Goal: Task Accomplishment & Management: Use online tool/utility

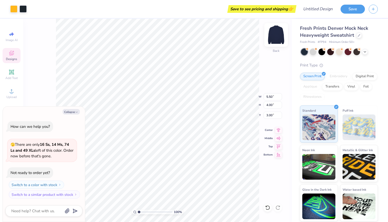
click at [276, 34] on img at bounding box center [276, 35] width 21 height 21
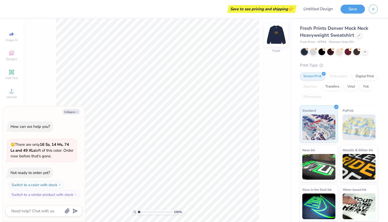
click at [276, 30] on img at bounding box center [276, 35] width 21 height 21
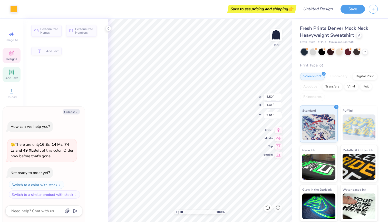
type textarea "x"
type input "5.50"
type input "1.41"
type input "3.61"
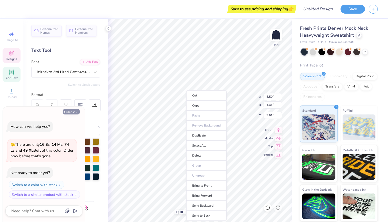
click at [76, 113] on icon "button" at bounding box center [76, 112] width 3 height 3
type textarea "x"
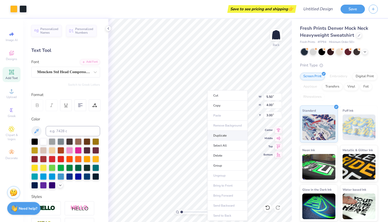
click at [217, 137] on li "Duplicate" at bounding box center [228, 136] width 40 height 10
type input "3.79"
click at [233, 104] on li "Copy" at bounding box center [235, 106] width 40 height 10
click at [278, 36] on img at bounding box center [276, 35] width 21 height 21
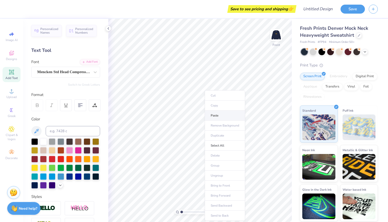
click at [212, 117] on li "Paste" at bounding box center [225, 116] width 40 height 10
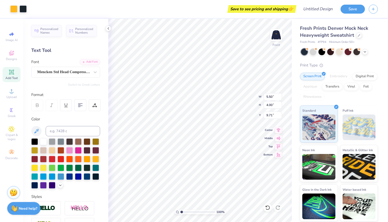
type input "10.70"
type input "7.78"
type input "7.09"
type input "11.96"
type input "8.69"
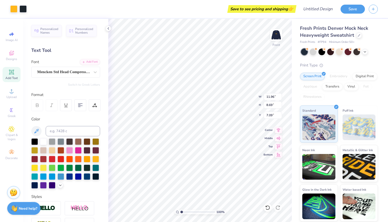
type input "12.68"
type input "9.21"
type input "6.57"
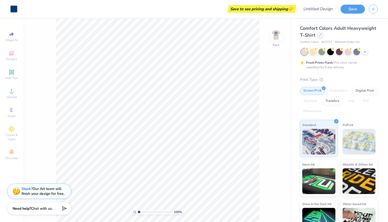
click at [319, 35] on div at bounding box center [321, 35] width 6 height 6
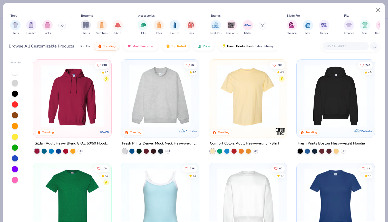
click at [76, 108] on img at bounding box center [73, 96] width 68 height 63
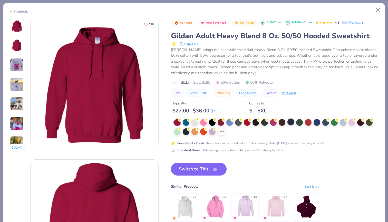
click at [290, 122] on div at bounding box center [291, 122] width 7 height 7
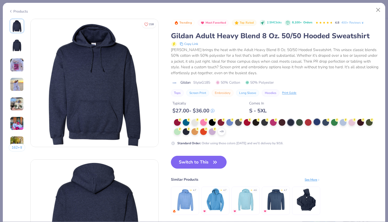
click at [319, 120] on div at bounding box center [317, 122] width 7 height 7
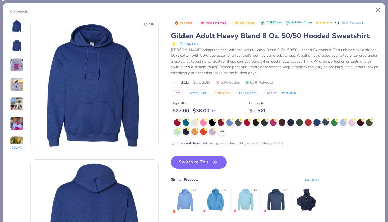
click at [329, 122] on div at bounding box center [326, 122] width 7 height 7
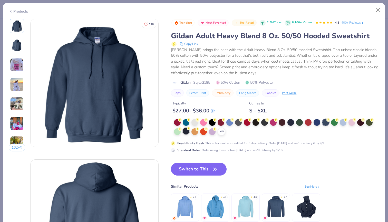
click at [186, 134] on div at bounding box center [186, 131] width 7 height 7
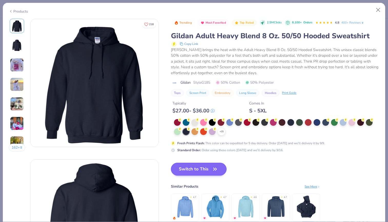
click at [209, 166] on button "Switch to This" at bounding box center [199, 169] width 56 height 13
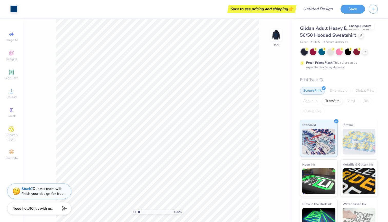
click at [270, 37] on div "100 % Back" at bounding box center [157, 120] width 269 height 203
click at [279, 38] on img at bounding box center [276, 35] width 21 height 21
click at [15, 56] on div "Designs" at bounding box center [12, 55] width 18 height 15
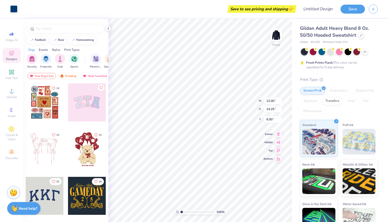
click at [14, 57] on div "Designs" at bounding box center [12, 55] width 18 height 15
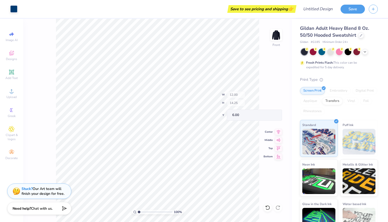
type input "10.34"
type input "7.84"
type input "11.98"
type input "3.50"
type input "6.00"
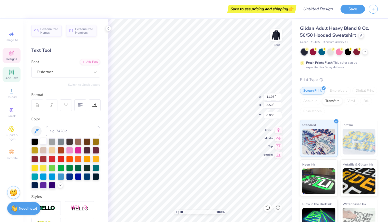
click at [43, 141] on div at bounding box center [43, 141] width 7 height 7
click at [44, 143] on div at bounding box center [43, 141] width 7 height 7
click at [64, 178] on div at bounding box center [61, 176] width 7 height 7
click at [59, 142] on div at bounding box center [61, 141] width 7 height 7
click at [35, 142] on div at bounding box center [34, 141] width 7 height 7
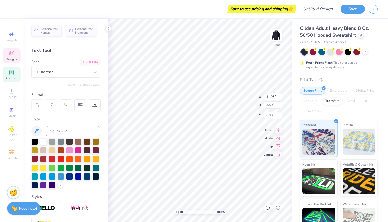
click at [33, 156] on div at bounding box center [34, 158] width 7 height 7
click at [92, 149] on div at bounding box center [95, 150] width 7 height 7
click at [35, 157] on div at bounding box center [34, 158] width 7 height 7
click at [43, 162] on div at bounding box center [43, 158] width 7 height 7
click at [44, 157] on div at bounding box center [43, 158] width 7 height 7
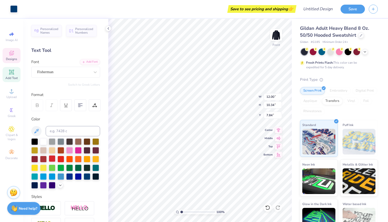
click at [50, 160] on div at bounding box center [52, 158] width 7 height 7
type input "7.77"
click at [54, 162] on div at bounding box center [52, 158] width 7 height 7
click at [54, 161] on div at bounding box center [52, 158] width 7 height 7
click at [53, 159] on div at bounding box center [52, 158] width 7 height 7
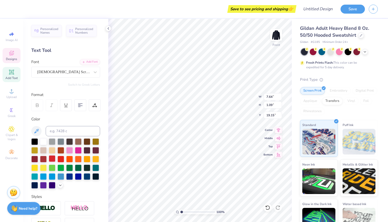
type input "7.96"
type input "1.04"
type input "19.20"
type input "12.00"
type input "10.34"
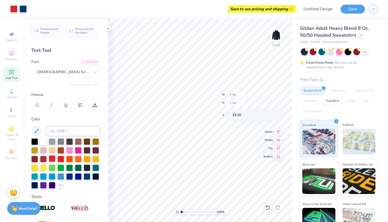
type input "7.77"
type input "10.45"
type input "0.93"
type input "18.11"
click at [51, 161] on div at bounding box center [52, 158] width 7 height 7
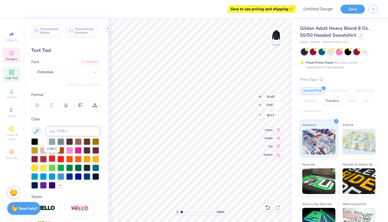
type input "10.39"
type input "0.88"
type input "18.21"
click at [64, 32] on div "Personalized Names Personalized Numbers" at bounding box center [65, 31] width 69 height 12
click at [45, 30] on span "Personalized Names" at bounding box center [49, 29] width 18 height 7
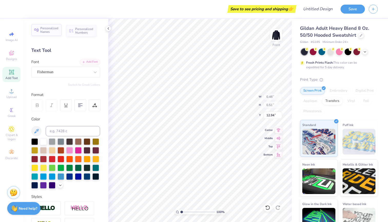
type input "12.43"
type input "2.00"
type input "15.00"
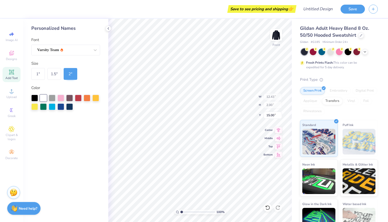
click at [74, 34] on div "Personalized Names Font Varsity Team Size 1 " 1.5 " 2 " Color" at bounding box center [65, 120] width 85 height 203
